Goal: Information Seeking & Learning: Learn about a topic

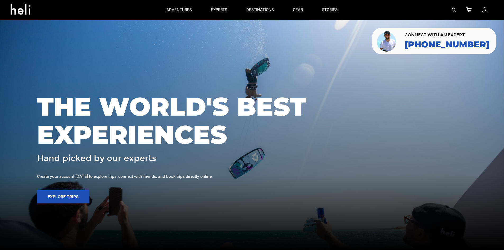
click at [453, 12] on img at bounding box center [454, 10] width 4 height 4
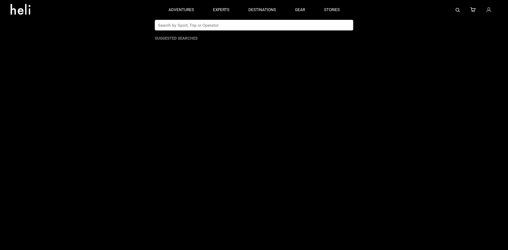
click at [271, 29] on input "text" at bounding box center [249, 25] width 188 height 11
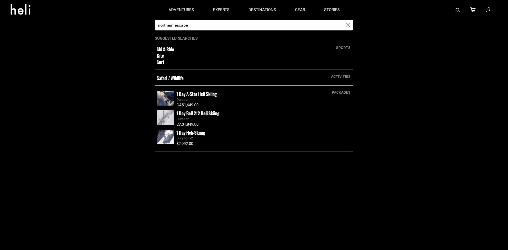
type input "northern escape"
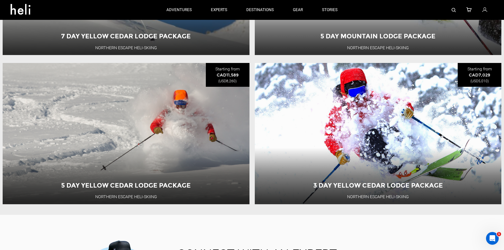
scroll to position [770, 0]
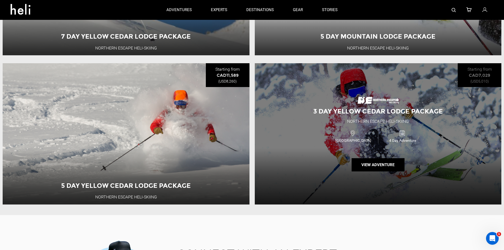
click at [313, 131] on div "3 Day Yellow Cedar Lodge Package Northern Escape Heli-Skiing Canada 4 Day Adven…" at bounding box center [378, 133] width 247 height 141
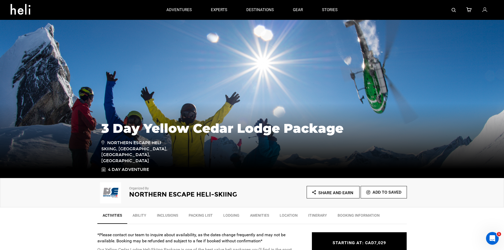
type input "northern escape"
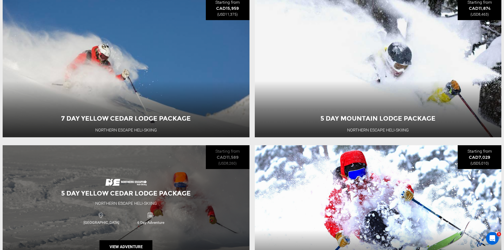
scroll to position [768, 0]
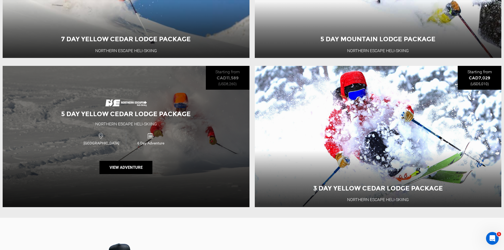
click at [70, 118] on span "5 Day Yellow Cedar Lodge Package" at bounding box center [126, 114] width 130 height 8
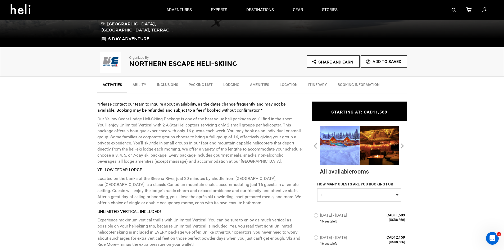
scroll to position [53, 0]
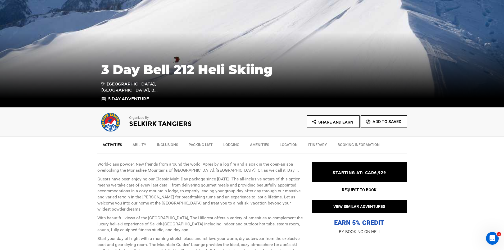
scroll to position [79, 0]
